Goal: Task Accomplishment & Management: Complete application form

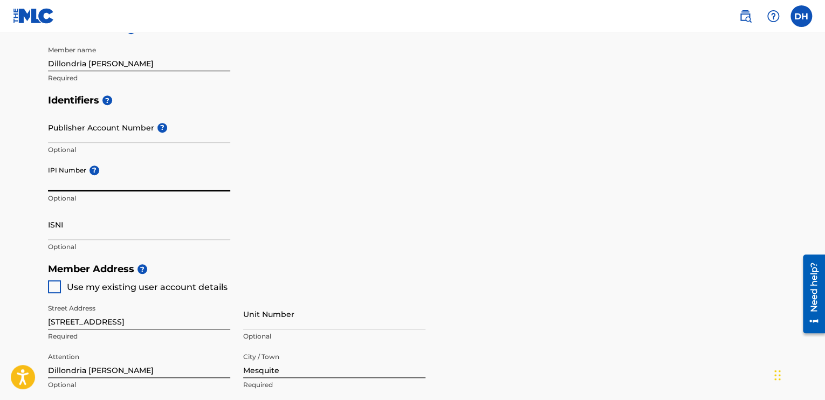
click at [80, 181] on input "IPI Number ?" at bounding box center [139, 176] width 182 height 31
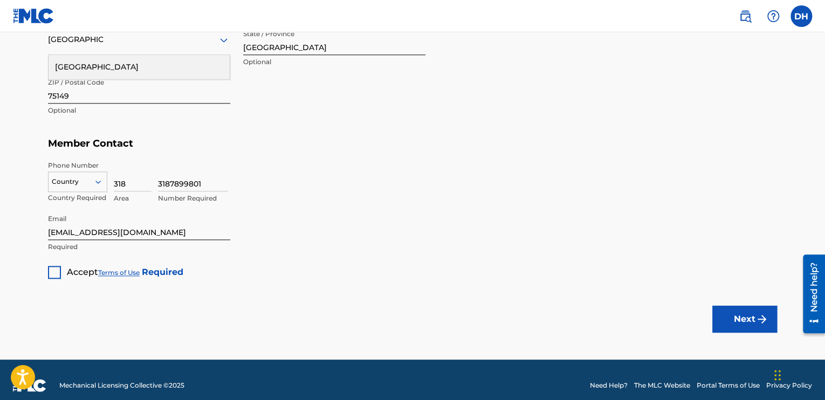
scroll to position [652, 0]
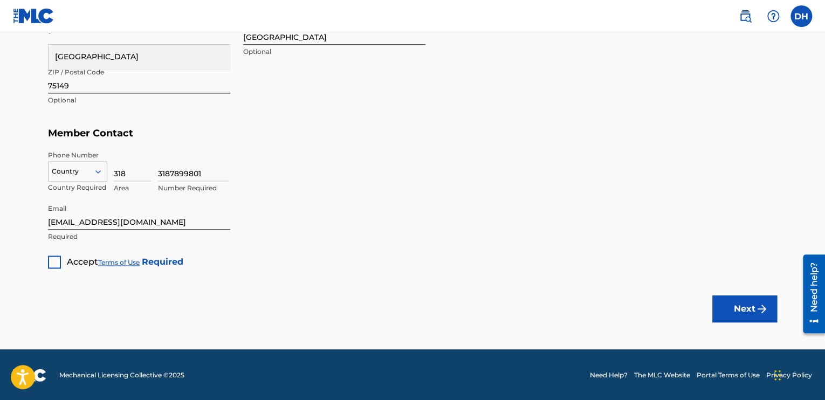
type input "01059667617"
click at [61, 256] on div "Accept Terms of Use Required" at bounding box center [115, 258] width 135 height 21
click at [51, 262] on div at bounding box center [54, 262] width 13 height 13
click at [761, 313] on img "submit" at bounding box center [762, 309] width 13 height 13
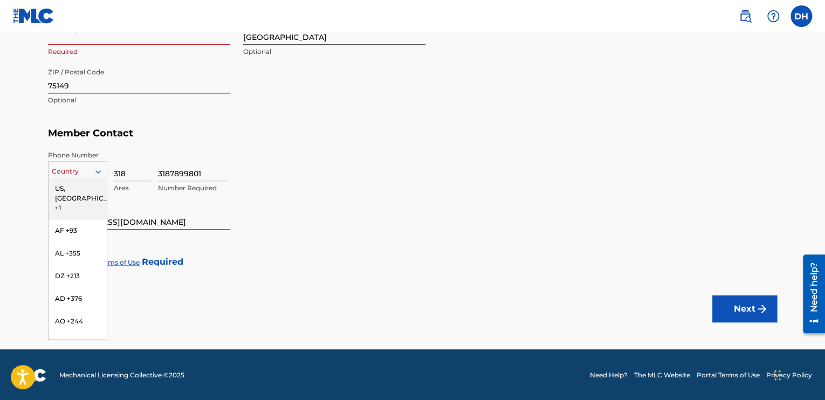
click at [82, 170] on div at bounding box center [78, 172] width 58 height 12
click at [76, 189] on div "US, [GEOGRAPHIC_DATA] +1" at bounding box center [78, 198] width 58 height 42
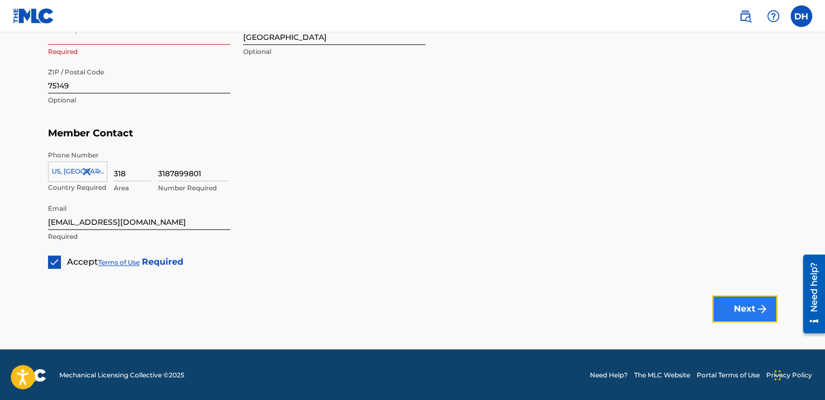
click at [741, 307] on button "Next" at bounding box center [744, 309] width 65 height 27
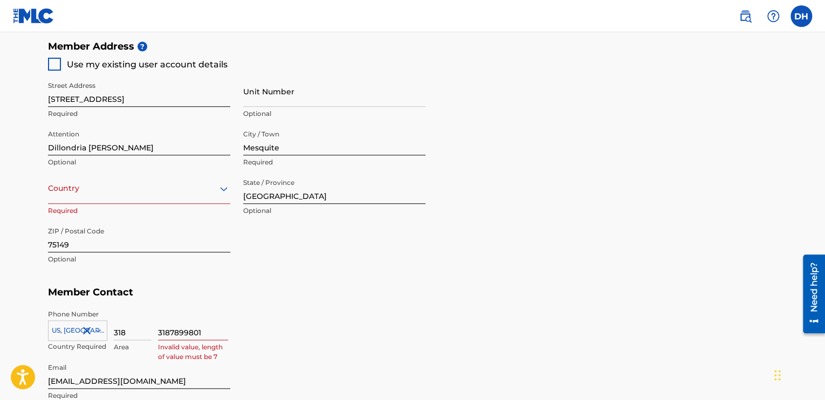
scroll to position [490, 0]
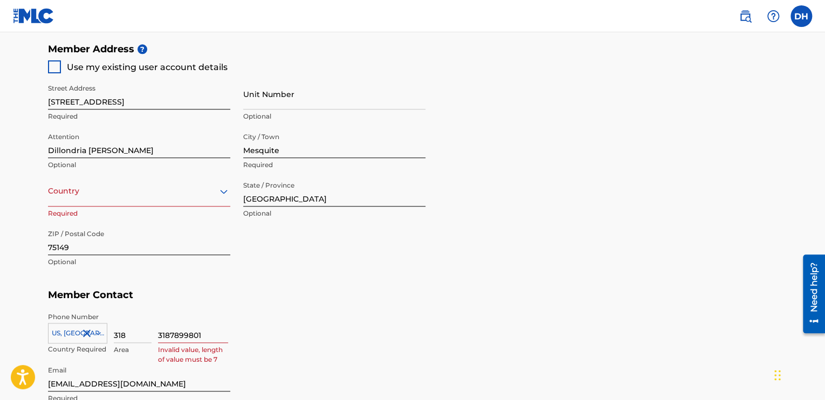
click at [159, 196] on div "[GEOGRAPHIC_DATA]" at bounding box center [139, 190] width 182 height 13
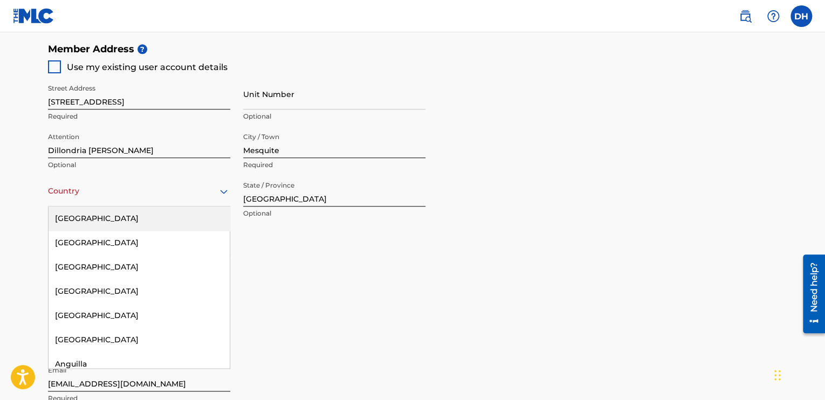
click at [67, 220] on div "[GEOGRAPHIC_DATA]" at bounding box center [139, 219] width 181 height 24
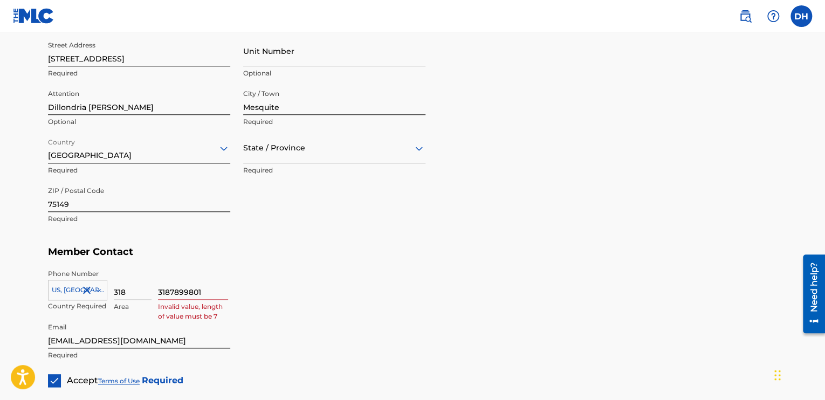
scroll to position [652, 0]
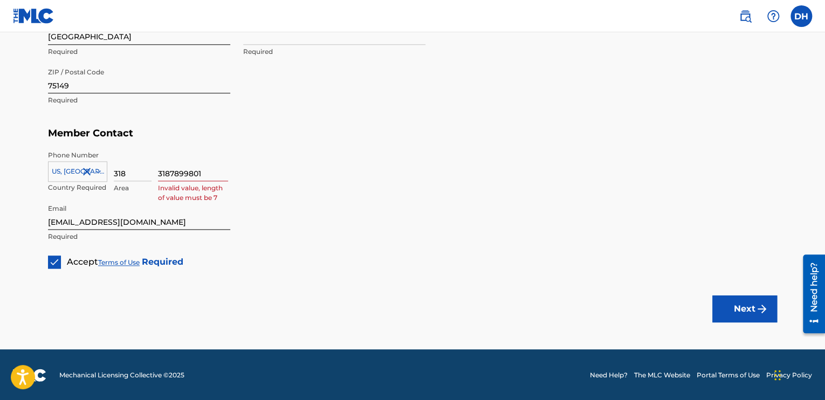
click at [213, 172] on input "3187899801" at bounding box center [193, 165] width 70 height 31
drag, startPoint x: 171, startPoint y: 170, endPoint x: 151, endPoint y: 172, distance: 20.1
click at [152, 172] on div "[GEOGRAPHIC_DATA], [GEOGRAPHIC_DATA] +1 Country Required 318 Area 3187899801 In…" at bounding box center [412, 174] width 729 height 49
type input "7899801"
click at [736, 306] on button "Next" at bounding box center [744, 309] width 65 height 27
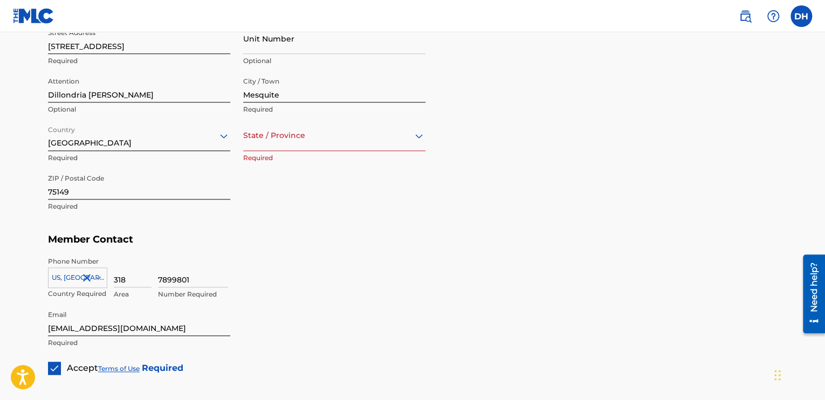
scroll to position [544, 0]
click at [266, 151] on div "State / Province" at bounding box center [334, 137] width 182 height 31
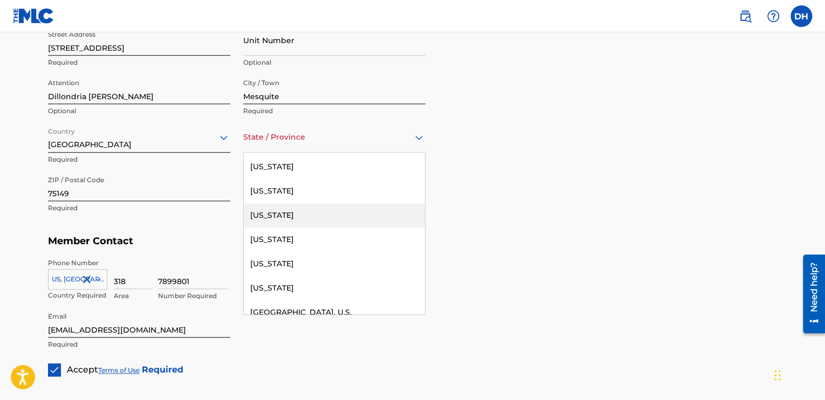
scroll to position [1079, 0]
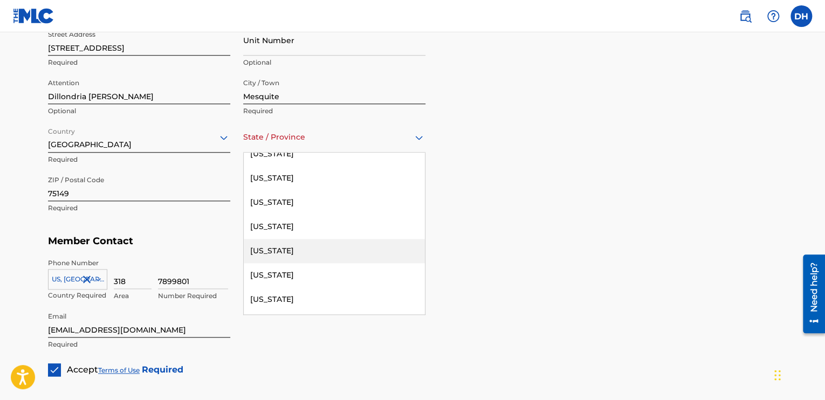
click at [263, 250] on div "[US_STATE]" at bounding box center [334, 251] width 181 height 24
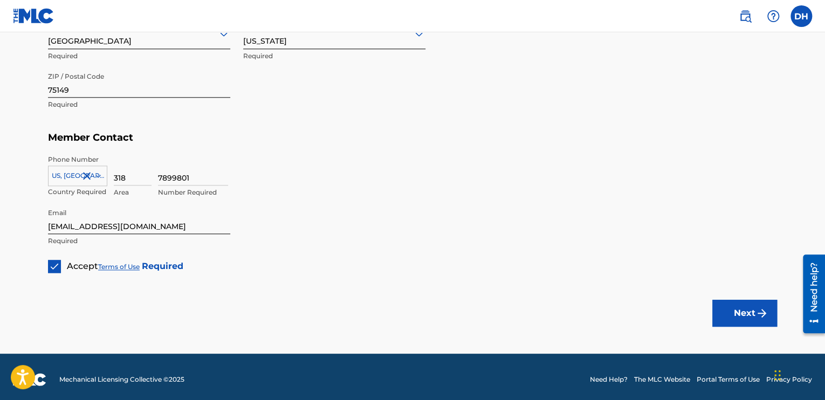
scroll to position [652, 0]
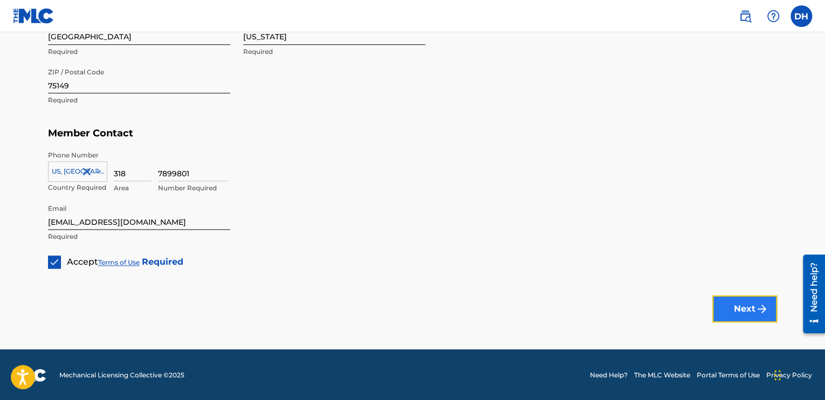
click at [762, 310] on img "submit" at bounding box center [762, 309] width 13 height 13
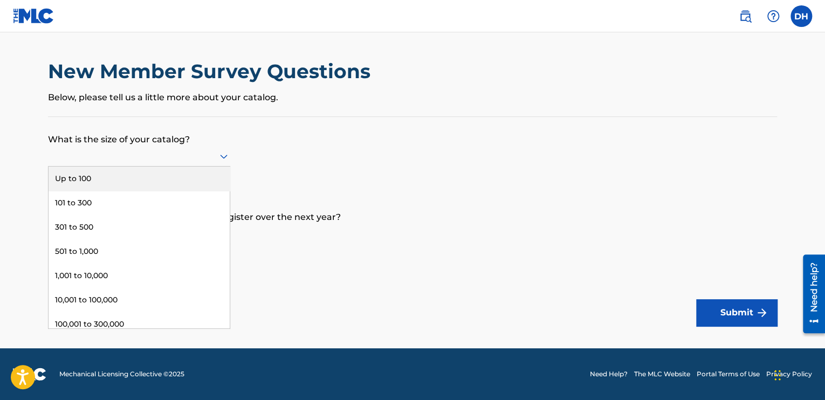
click at [214, 150] on div at bounding box center [139, 155] width 182 height 13
click at [69, 178] on div "Up to 100" at bounding box center [139, 179] width 181 height 24
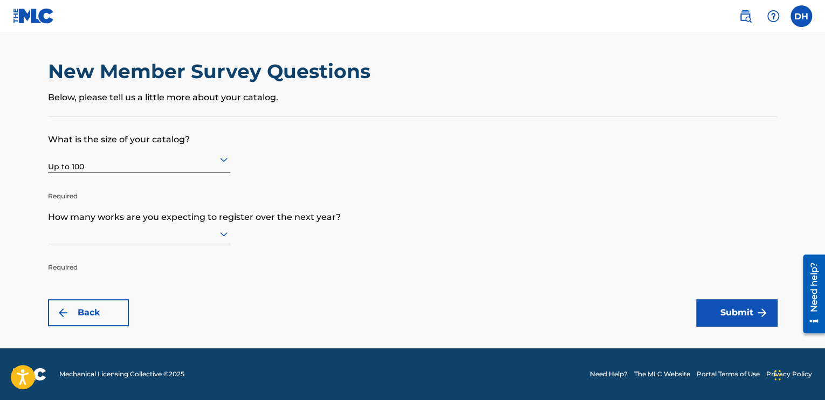
click at [227, 237] on icon at bounding box center [223, 234] width 13 height 13
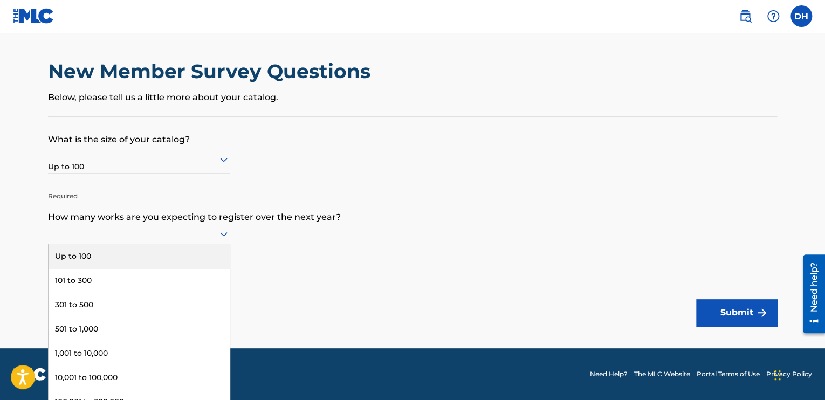
click at [125, 257] on div "Up to 100" at bounding box center [139, 256] width 181 height 24
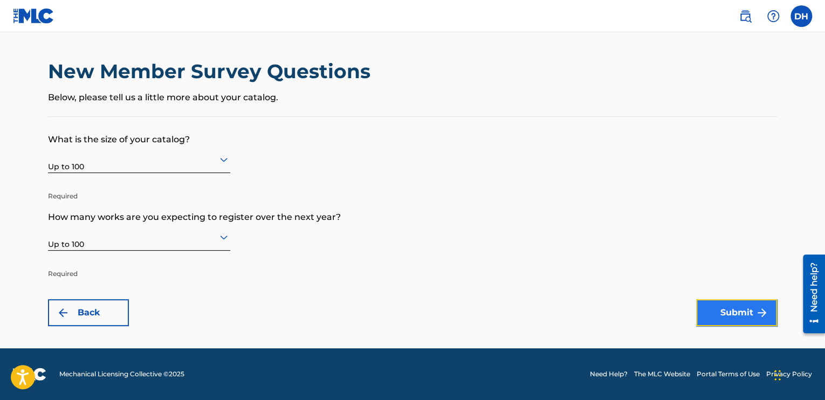
click at [707, 312] on button "Submit" at bounding box center [736, 312] width 81 height 27
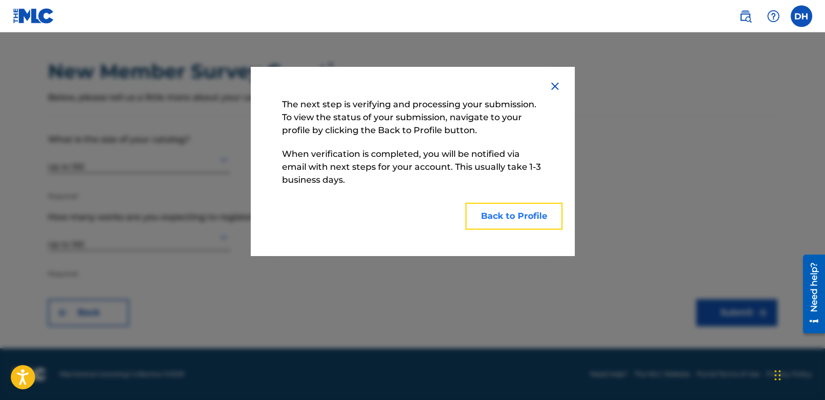
click at [529, 222] on button "Back to Profile" at bounding box center [513, 216] width 97 height 27
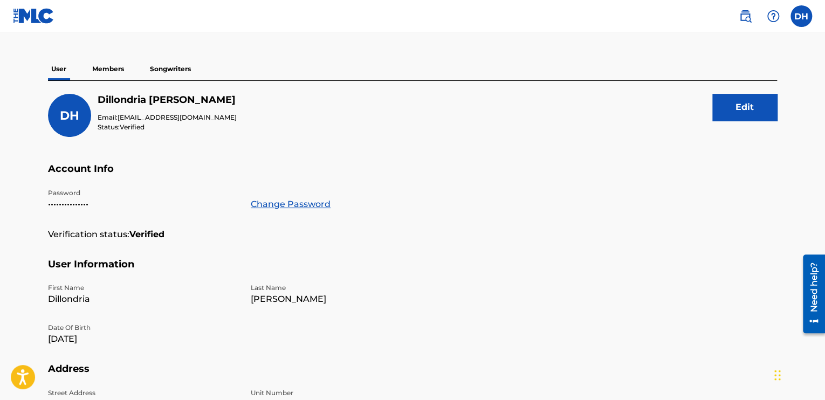
scroll to position [54, 0]
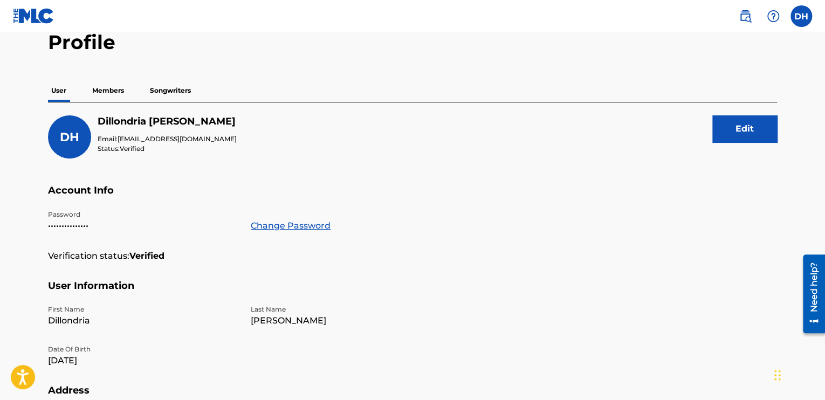
click at [108, 99] on p "Members" at bounding box center [108, 90] width 38 height 23
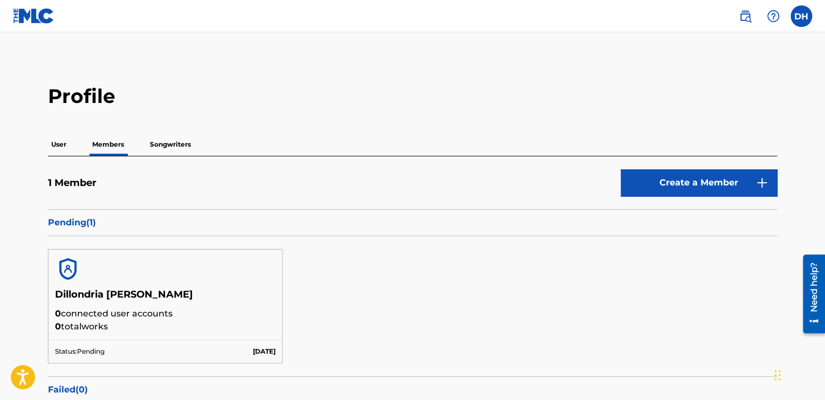
click at [160, 143] on p "Songwriters" at bounding box center [170, 144] width 47 height 23
